Goal: Navigation & Orientation: Find specific page/section

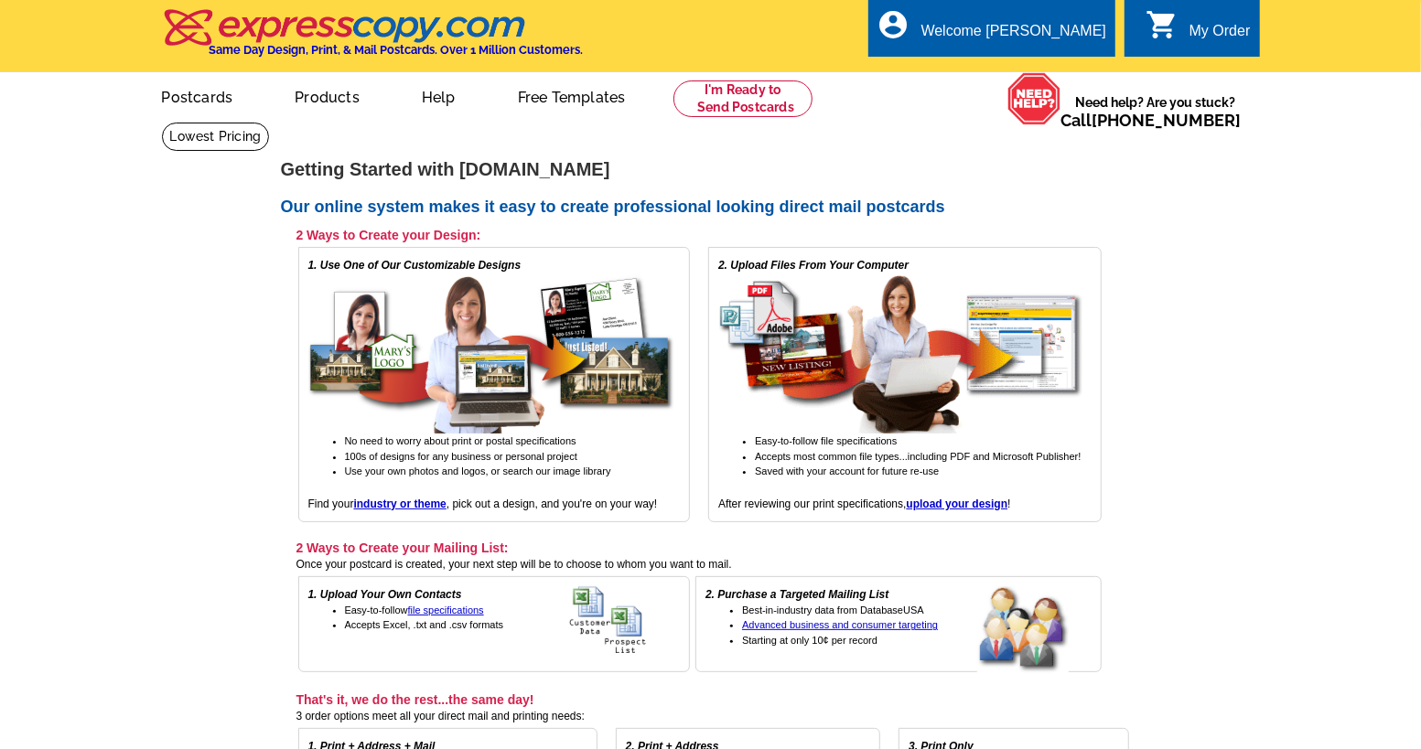
click at [1187, 22] on link "0 shopping_cart My Order" at bounding box center [1197, 31] width 105 height 23
